Goal: Book appointment/travel/reservation

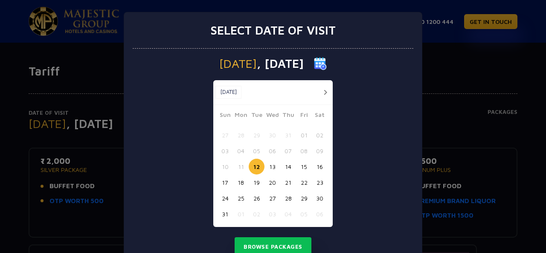
click at [268, 201] on button "27" at bounding box center [273, 198] width 16 height 16
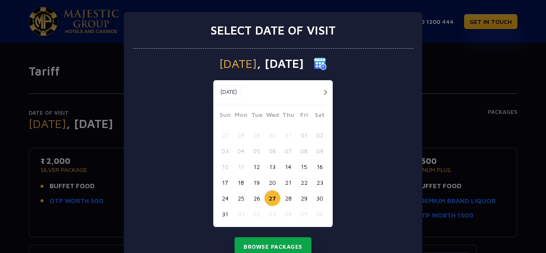
click at [282, 251] on button "Browse Packages" at bounding box center [273, 247] width 77 height 20
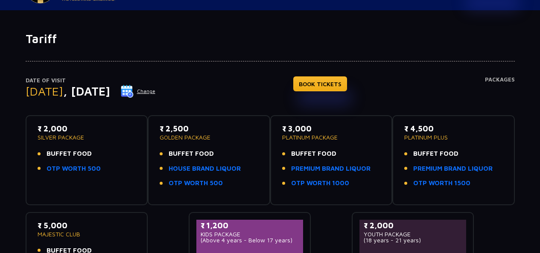
scroll to position [43, 0]
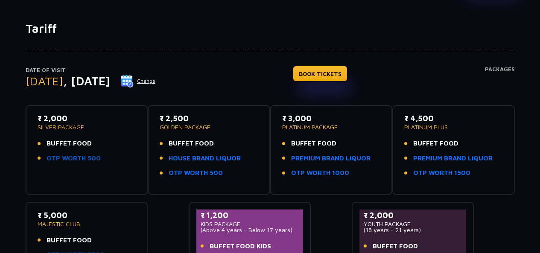
click at [77, 159] on link "OTP WORTH 500" at bounding box center [74, 159] width 54 height 10
click at [220, 160] on link "HOUSE BRAND LIQUOR" at bounding box center [205, 159] width 72 height 10
click at [351, 155] on link "PREMIUM BRAND LIQUOR" at bounding box center [330, 159] width 79 height 10
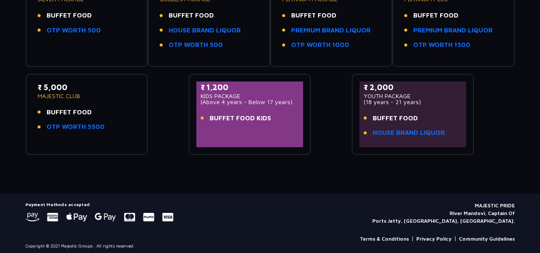
scroll to position [85, 0]
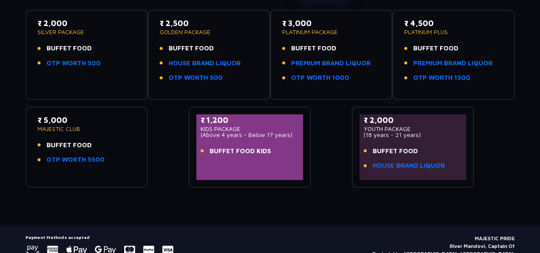
scroll to position [128, 0]
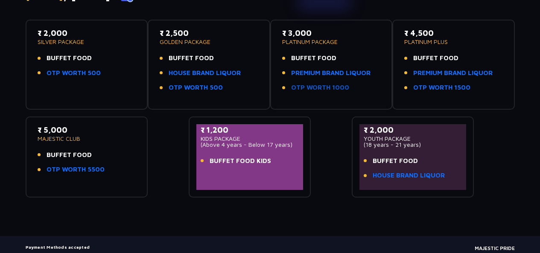
click at [337, 87] on link "OTP WORTH 1000" at bounding box center [320, 88] width 58 height 10
click at [461, 90] on link "OTP WORTH 1500" at bounding box center [441, 88] width 57 height 10
